Goal: Check status: Check status

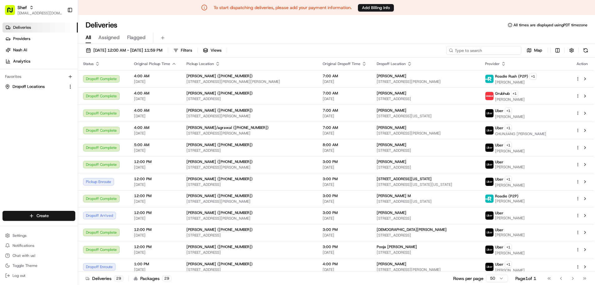
click at [483, 52] on input at bounding box center [483, 50] width 75 height 9
paste input "9fpW9wEw8ND"
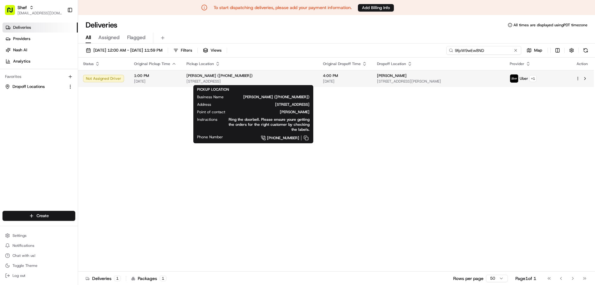
type input "9fpW9wEw8ND"
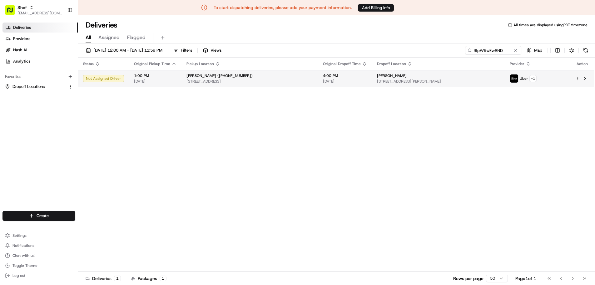
click at [285, 79] on span "[STREET_ADDRESS]" at bounding box center [249, 81] width 127 height 5
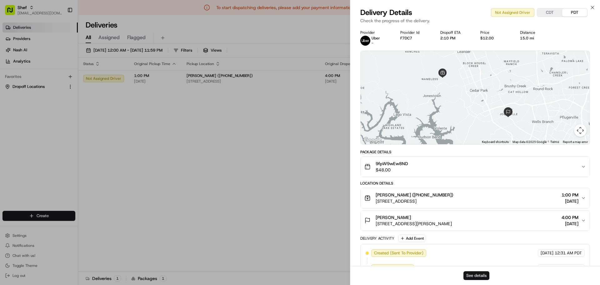
click at [469, 276] on button "See details" at bounding box center [476, 275] width 26 height 9
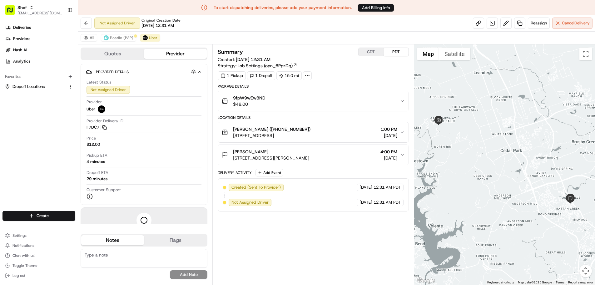
click at [355, 127] on div "Ms. Jain (+17372066086) 3813 Belladoma Cove, Leander, TX 78641, USA 1:00 PM 08/…" at bounding box center [311, 132] width 178 height 12
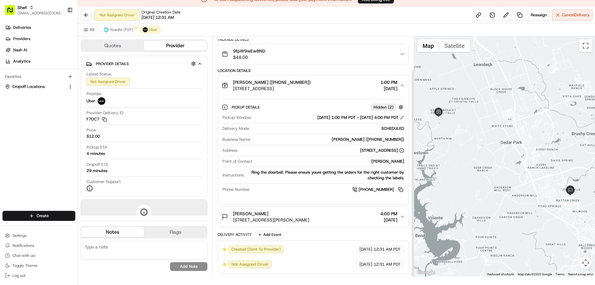
scroll to position [15, 0]
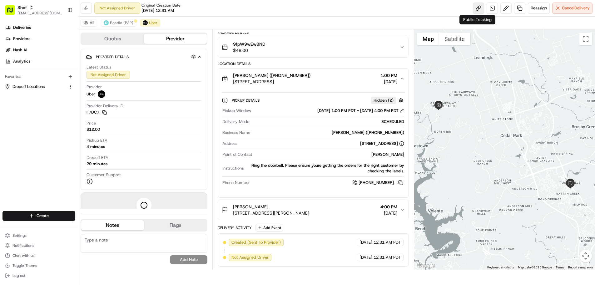
click at [478, 4] on link at bounding box center [478, 7] width 11 height 11
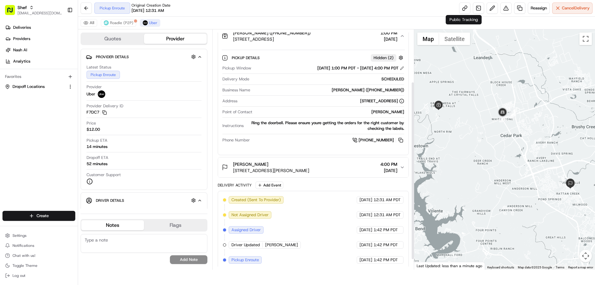
scroll to position [84, 0]
